Goal: Task Accomplishment & Management: Manage account settings

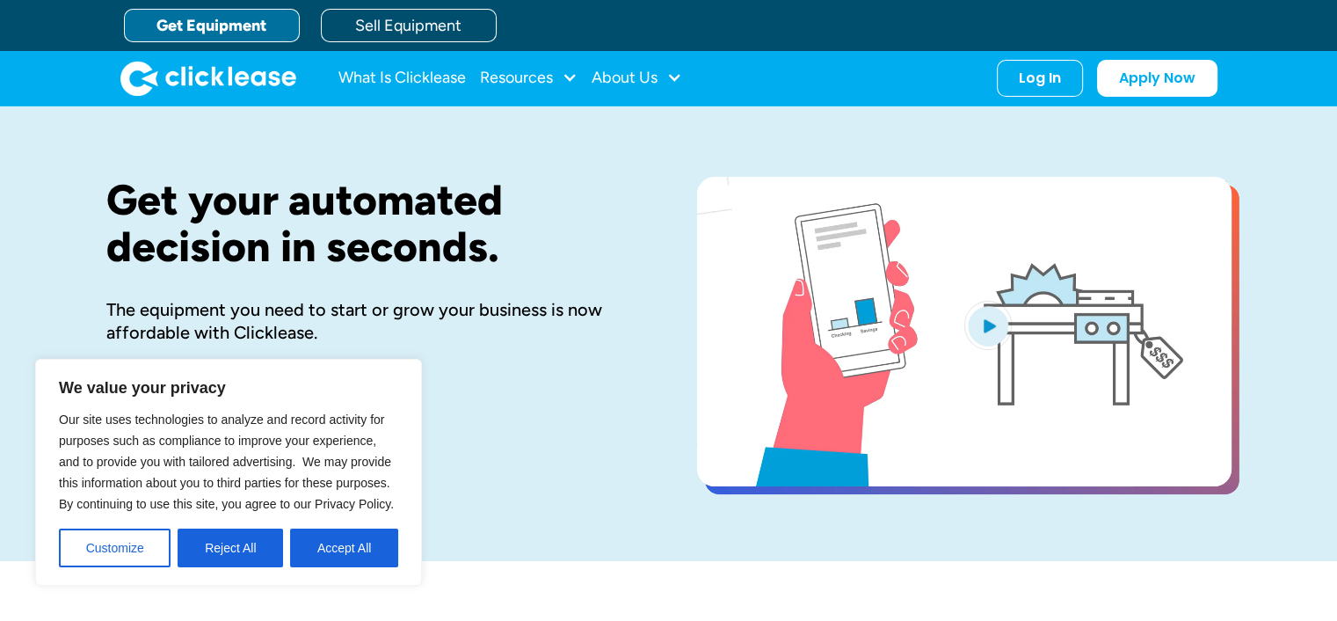
click at [1036, 84] on div "Log In Account login I use Clicklease to get my equipment Partner Portal I offe…" at bounding box center [1040, 78] width 86 height 37
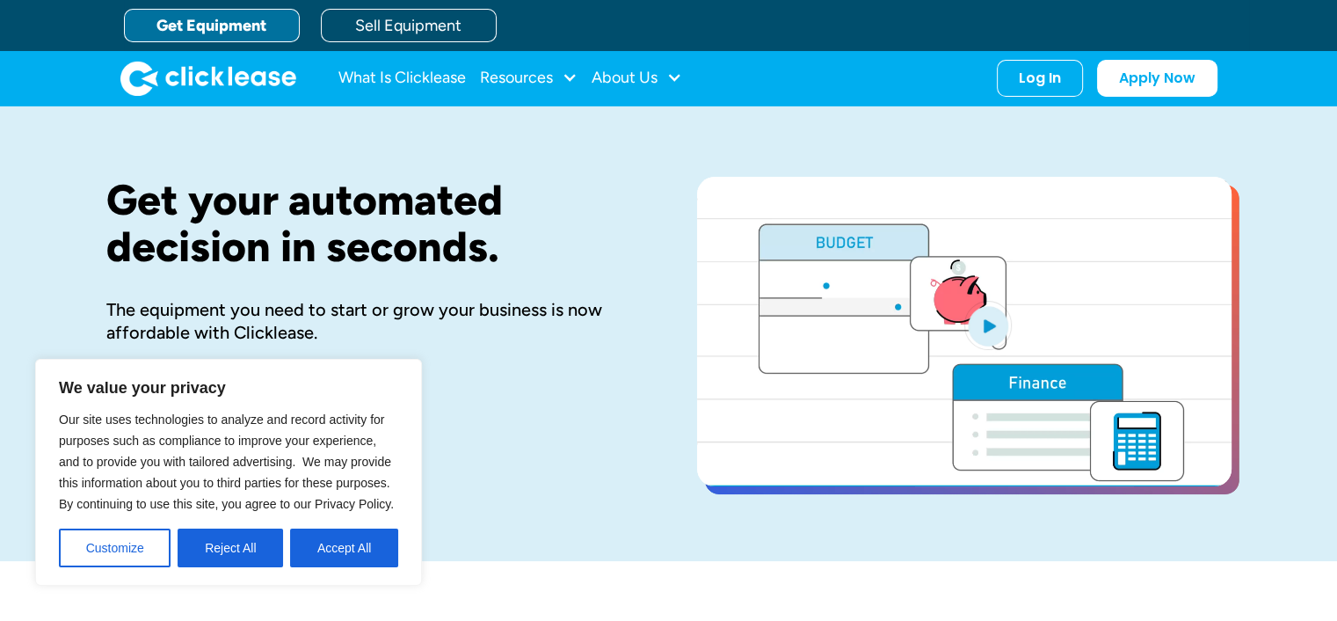
click at [1049, 75] on div "Log In" at bounding box center [1040, 78] width 42 height 18
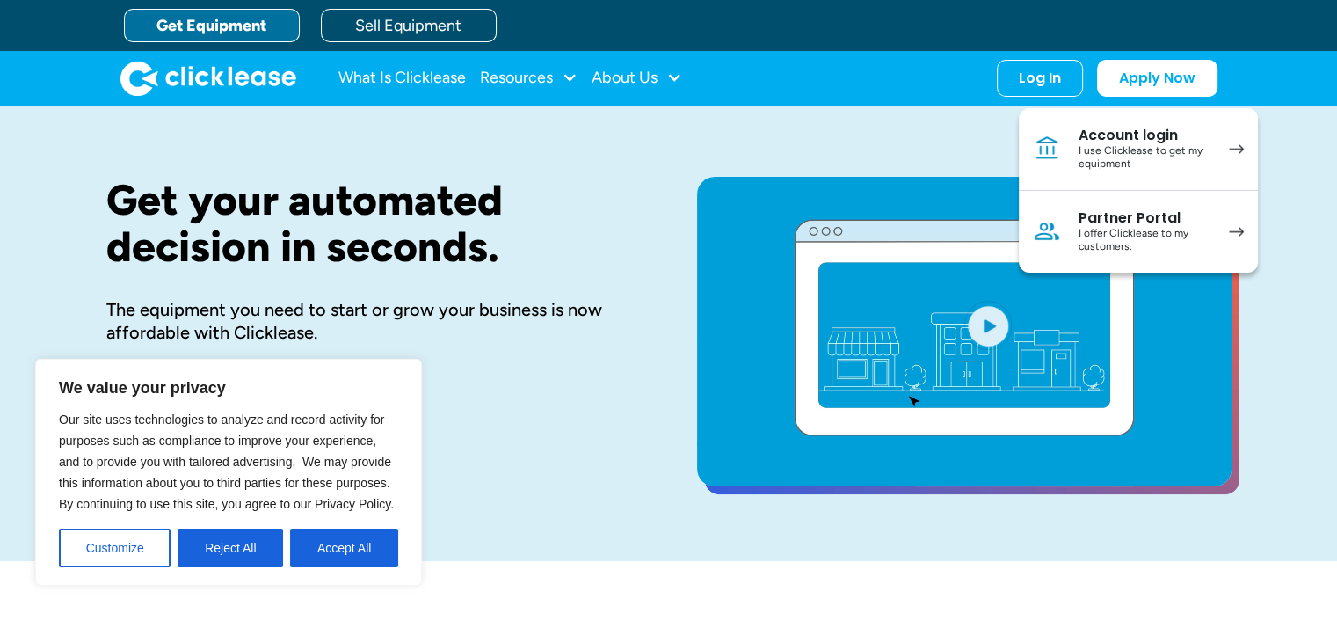
click at [1127, 144] on div "I use Clicklease to get my equipment" at bounding box center [1145, 157] width 133 height 27
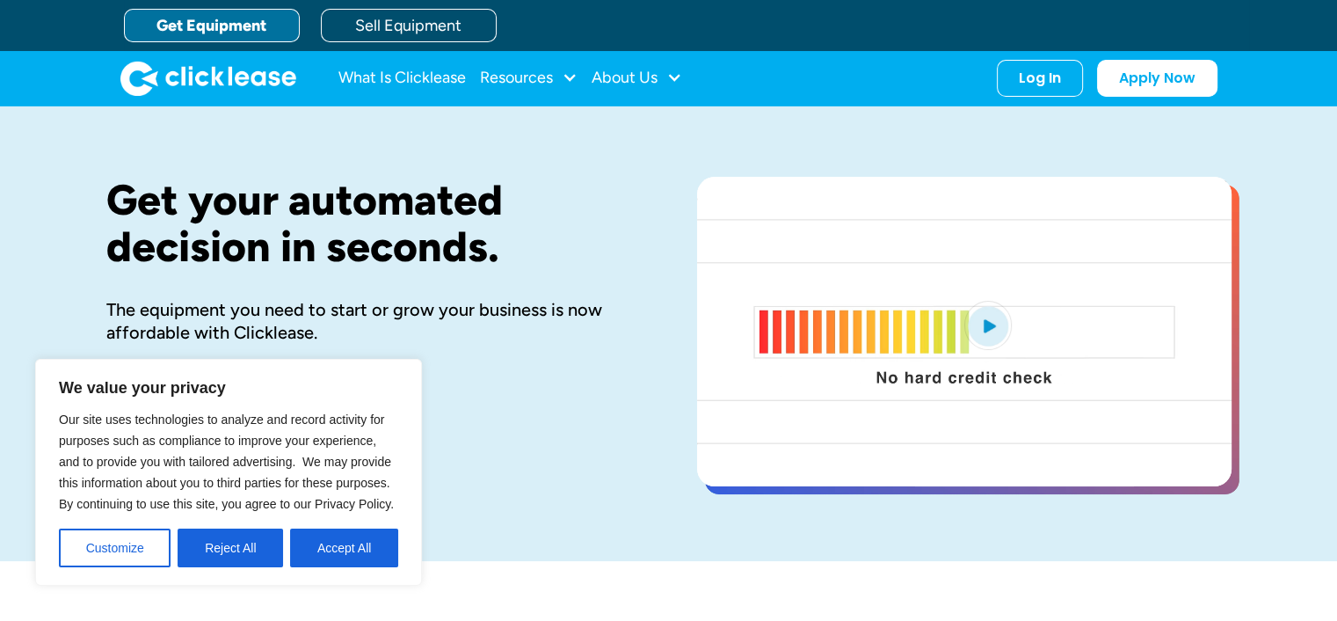
click at [377, 549] on button "Accept All" at bounding box center [344, 547] width 108 height 39
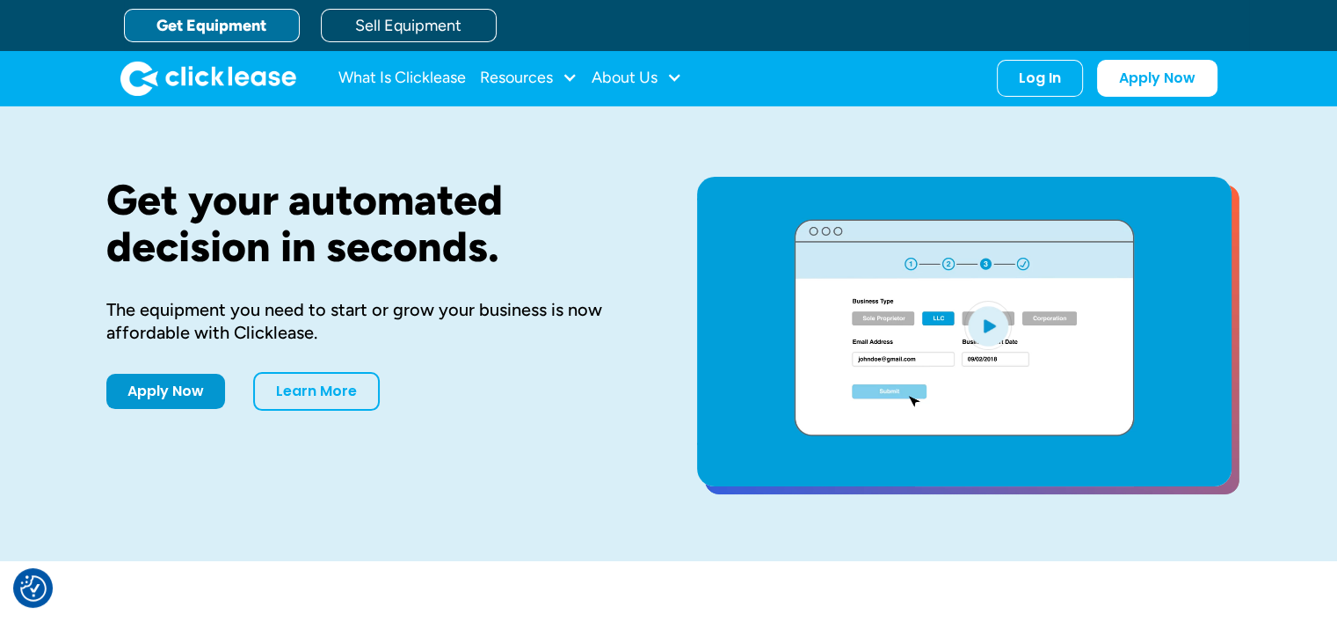
click at [1045, 78] on div "Log In" at bounding box center [1040, 78] width 42 height 18
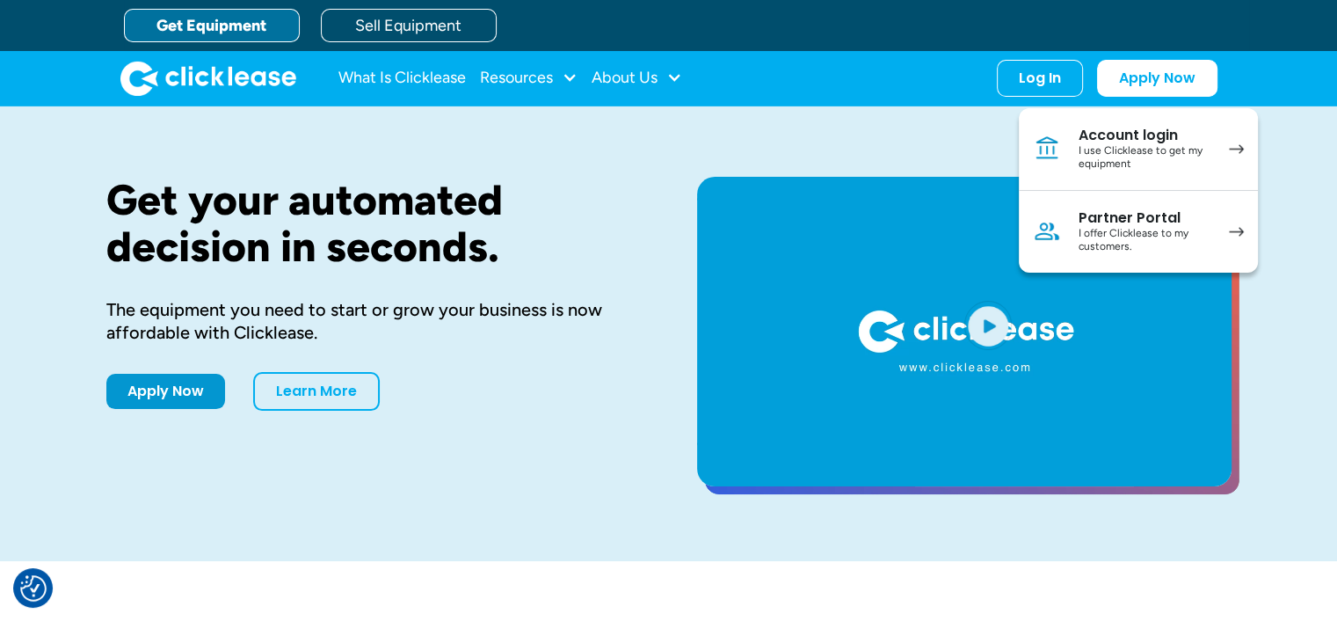
click at [1100, 154] on div "I use Clicklease to get my equipment" at bounding box center [1145, 157] width 133 height 27
